Goal: Task Accomplishment & Management: Use online tool/utility

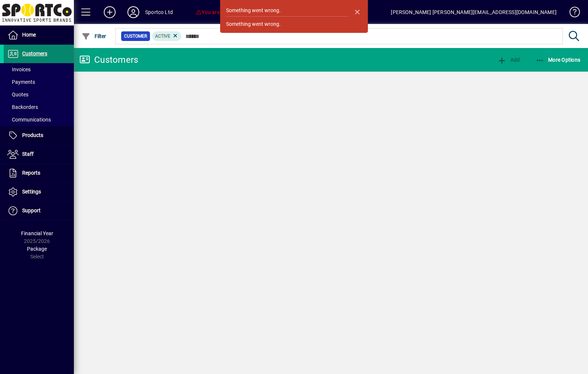
click at [31, 57] on span "Customers" at bounding box center [34, 54] width 25 height 6
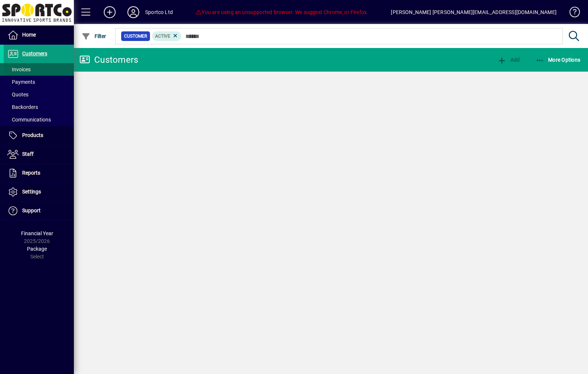
click at [27, 73] on span "Invoices" at bounding box center [17, 70] width 27 height 8
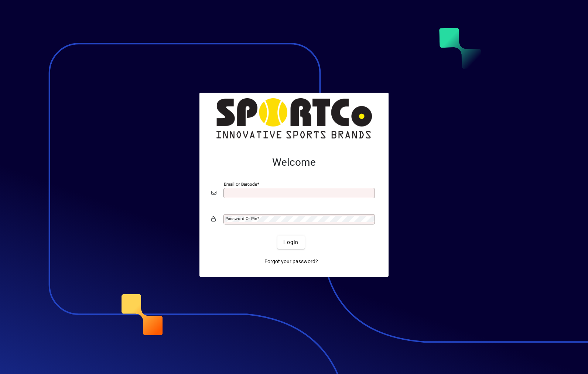
type input "**********"
click at [291, 242] on button "Login" at bounding box center [291, 242] width 27 height 13
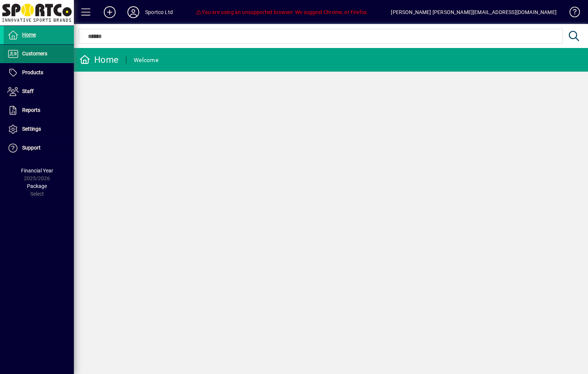
click at [34, 57] on span "Customers" at bounding box center [26, 54] width 44 height 9
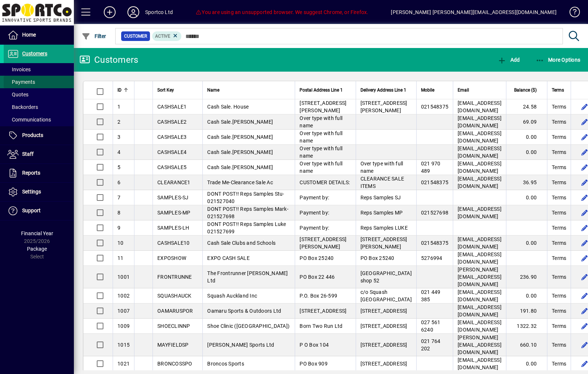
click at [29, 75] on span at bounding box center [39, 82] width 70 height 18
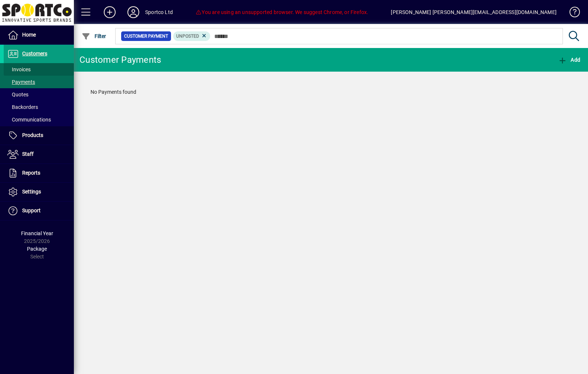
click at [23, 73] on span "Invoices" at bounding box center [17, 70] width 27 height 8
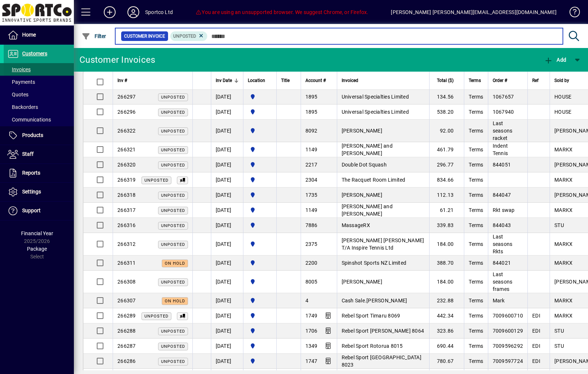
scroll to position [115, 0]
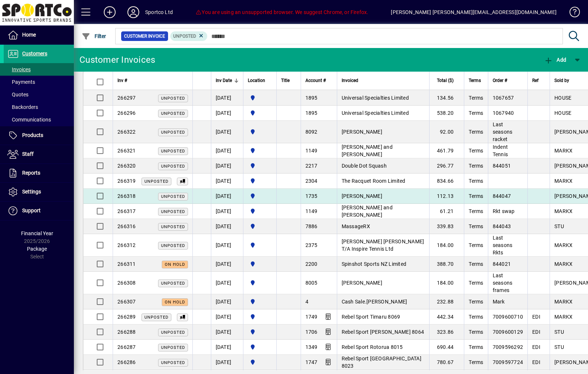
click at [465, 203] on td "112.13" at bounding box center [446, 196] width 35 height 15
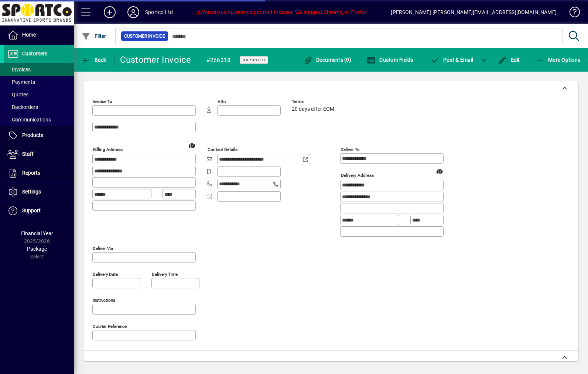
type input "**********"
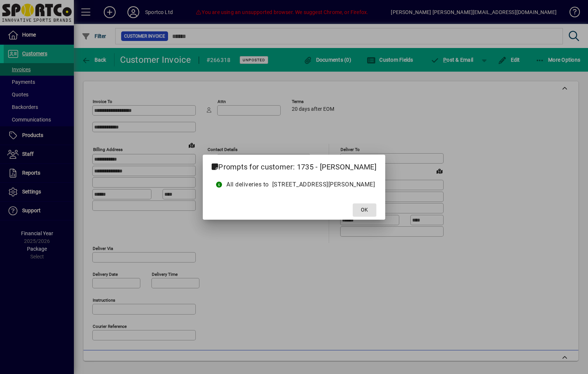
click at [377, 211] on span at bounding box center [365, 210] width 24 height 18
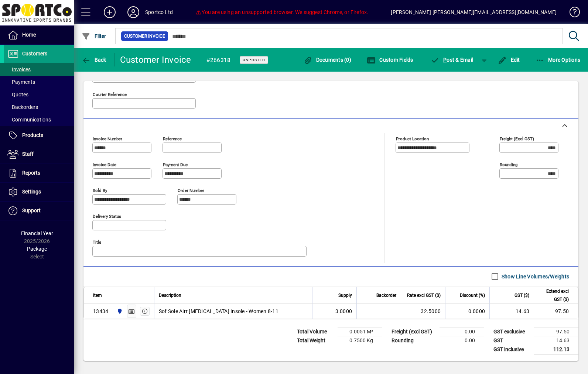
scroll to position [232, 0]
click at [102, 55] on span "button" at bounding box center [94, 60] width 28 height 18
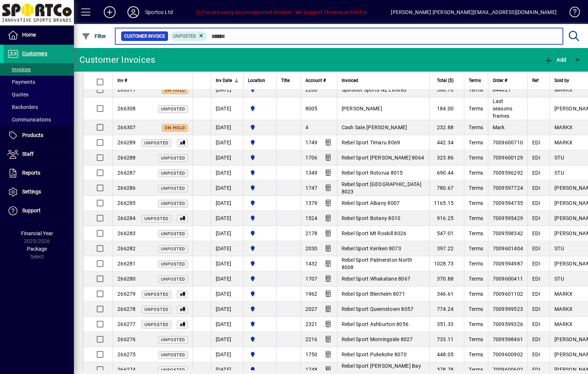
scroll to position [290, 0]
